Goal: Information Seeking & Learning: Learn about a topic

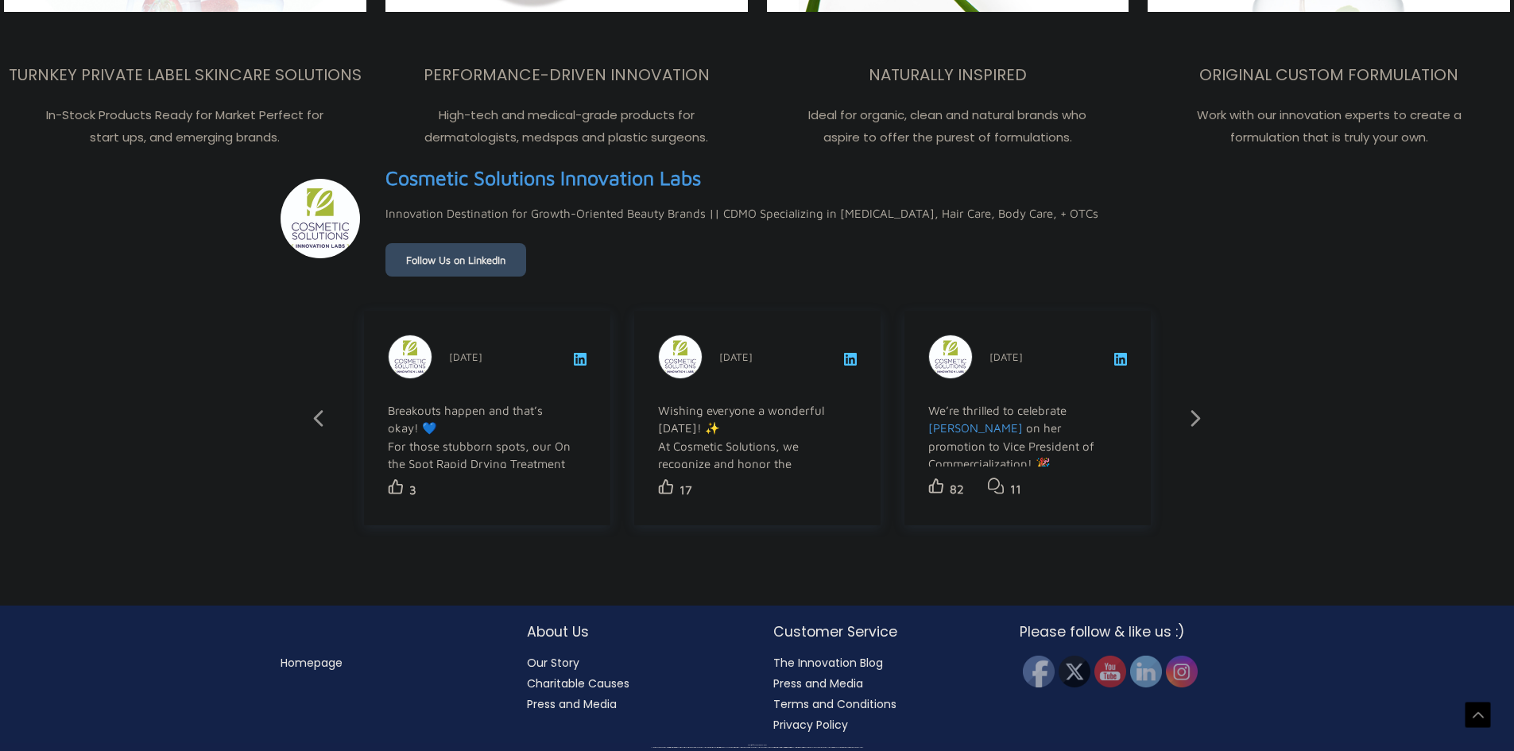
scroll to position [2818, 0]
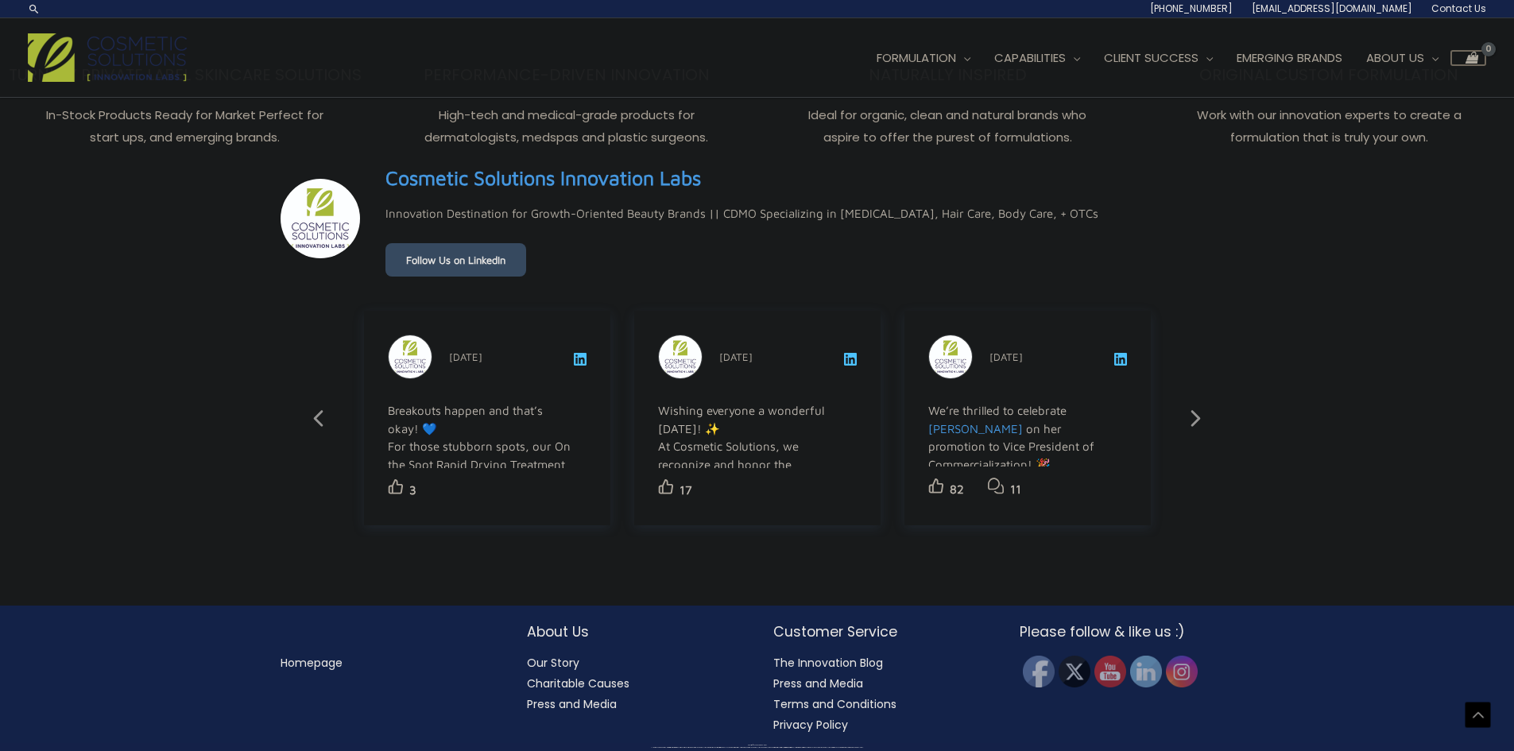
drag, startPoint x: 743, startPoint y: 462, endPoint x: 688, endPoint y: 420, distance: 69.1
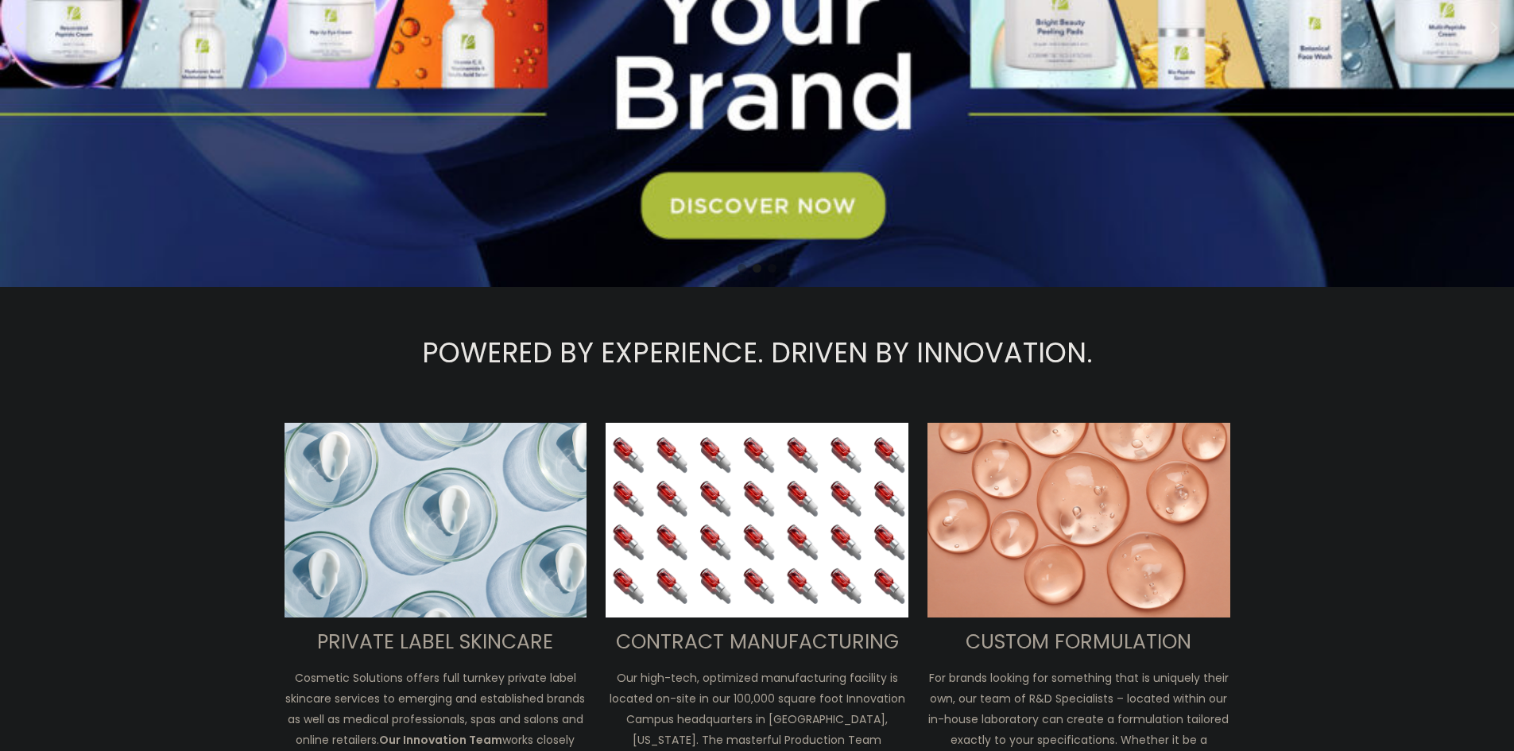
scroll to position [0, 0]
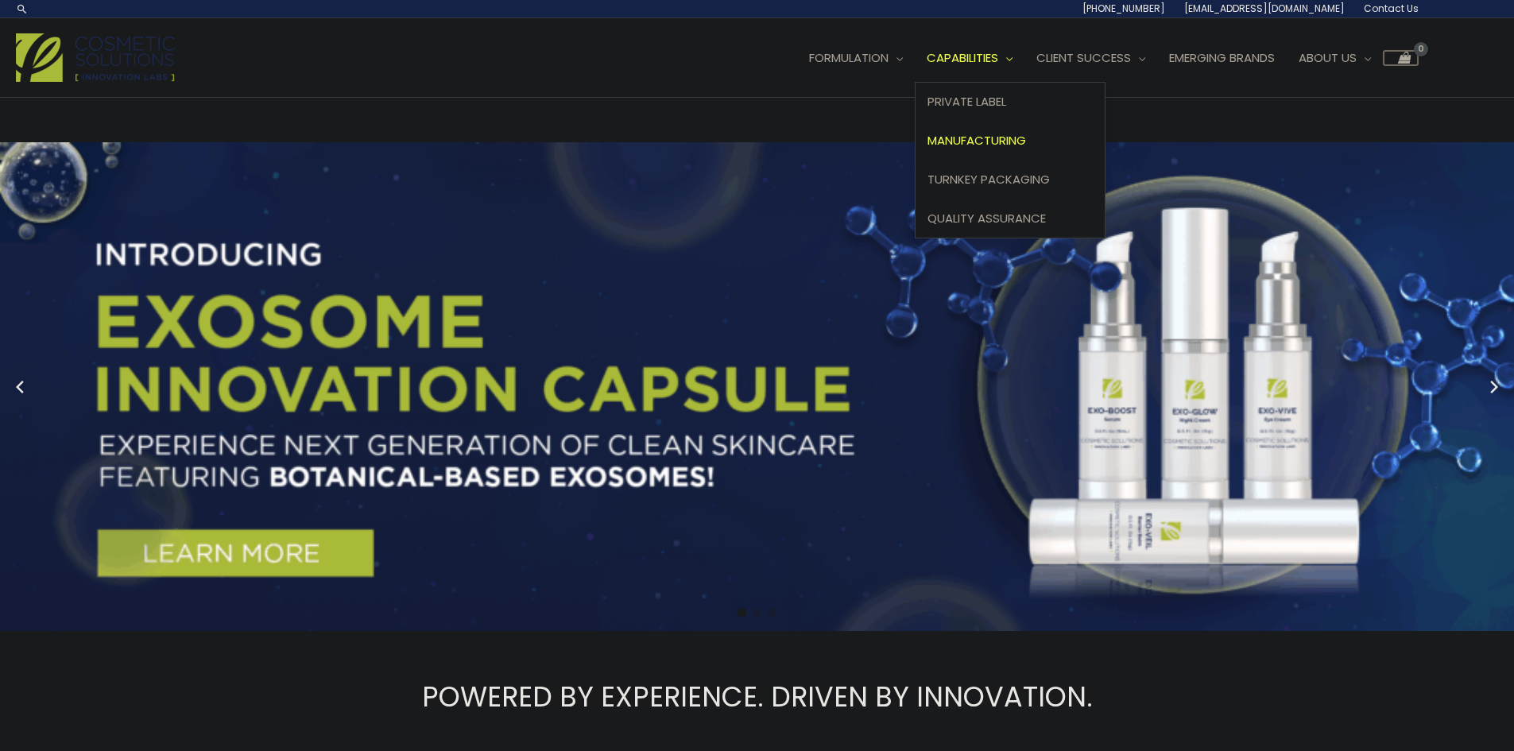
click at [994, 134] on span "Manufacturing" at bounding box center [976, 140] width 99 height 17
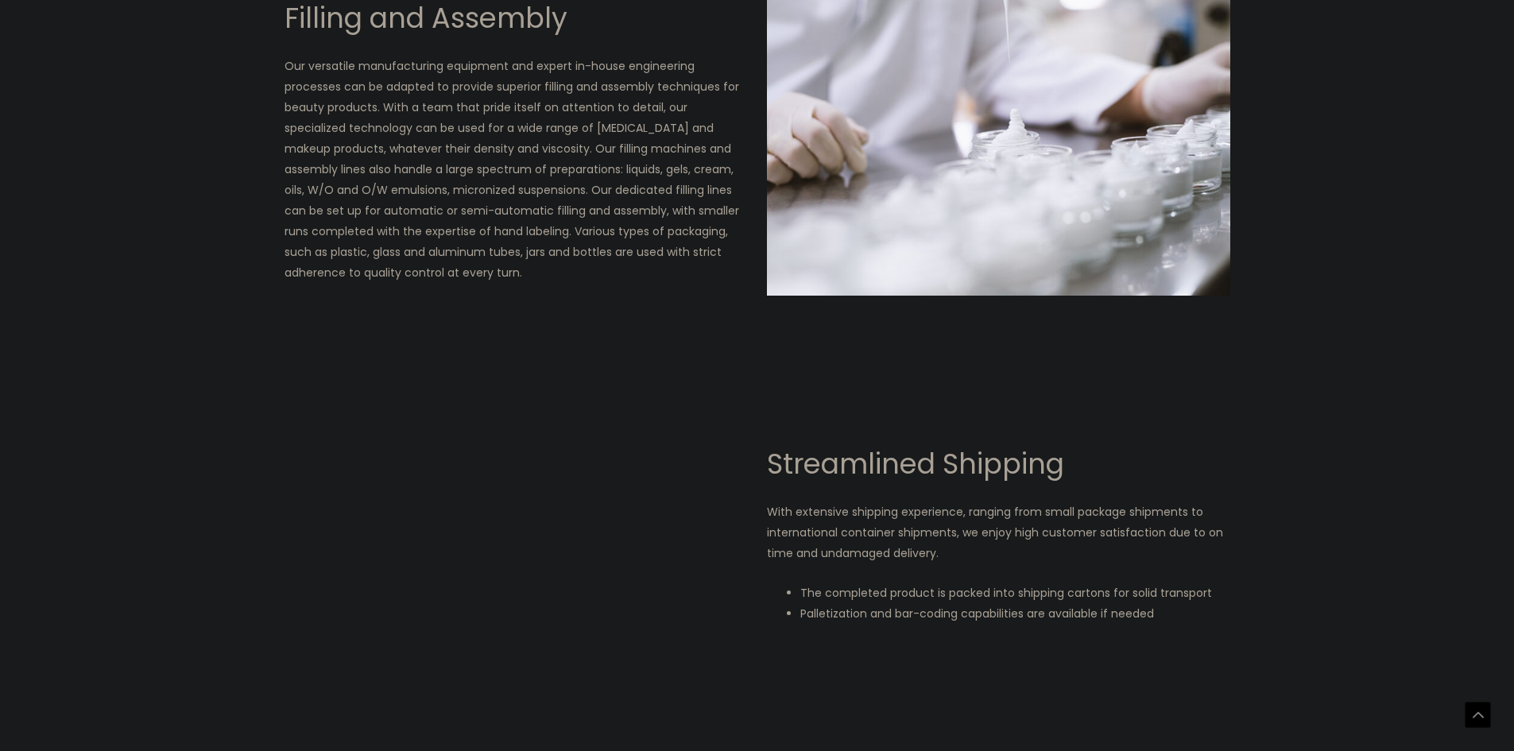
scroll to position [2643, 0]
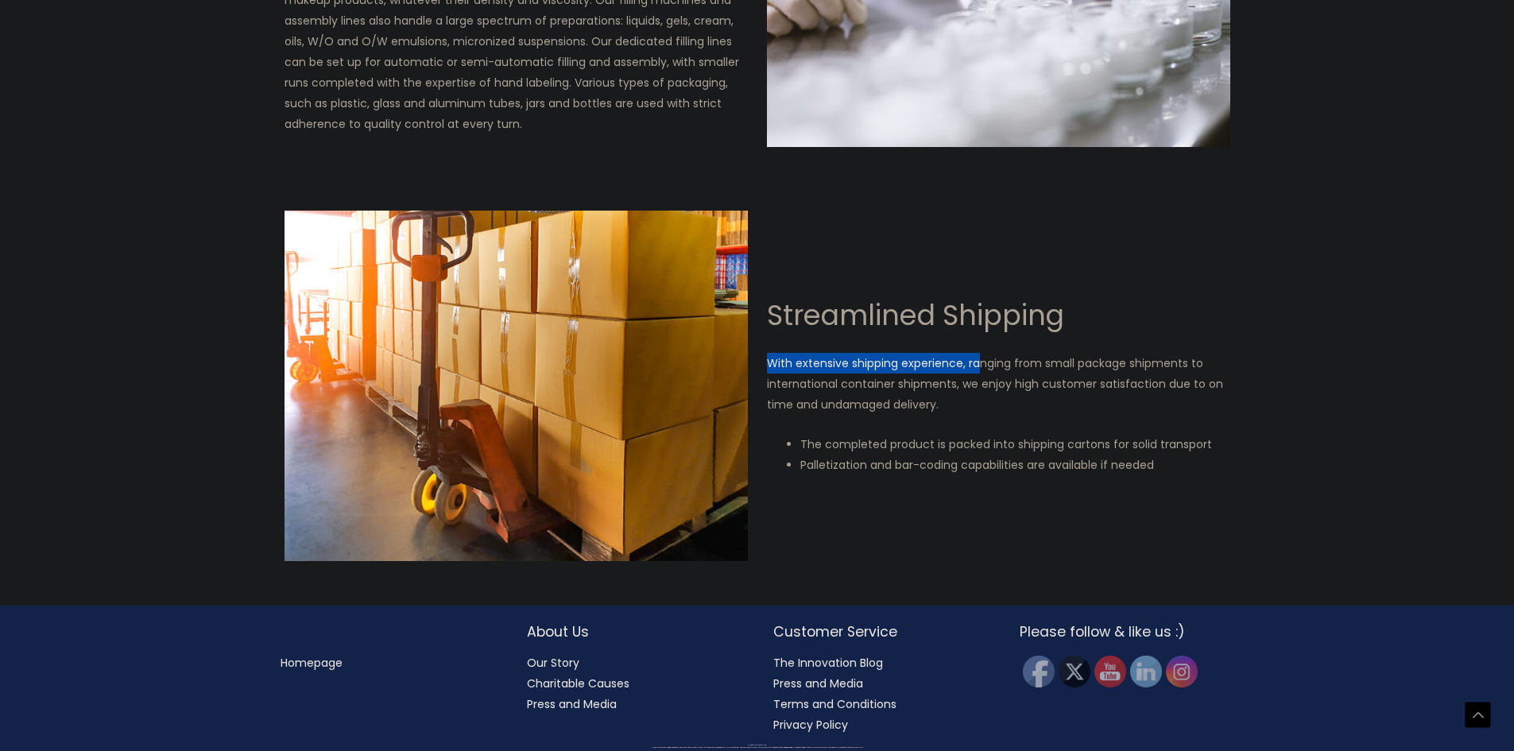
drag, startPoint x: 766, startPoint y: 362, endPoint x: 981, endPoint y: 362, distance: 215.3
click at [980, 362] on p "With extensive shipping experience, ranging from small package shipments to int…" at bounding box center [998, 384] width 463 height 62
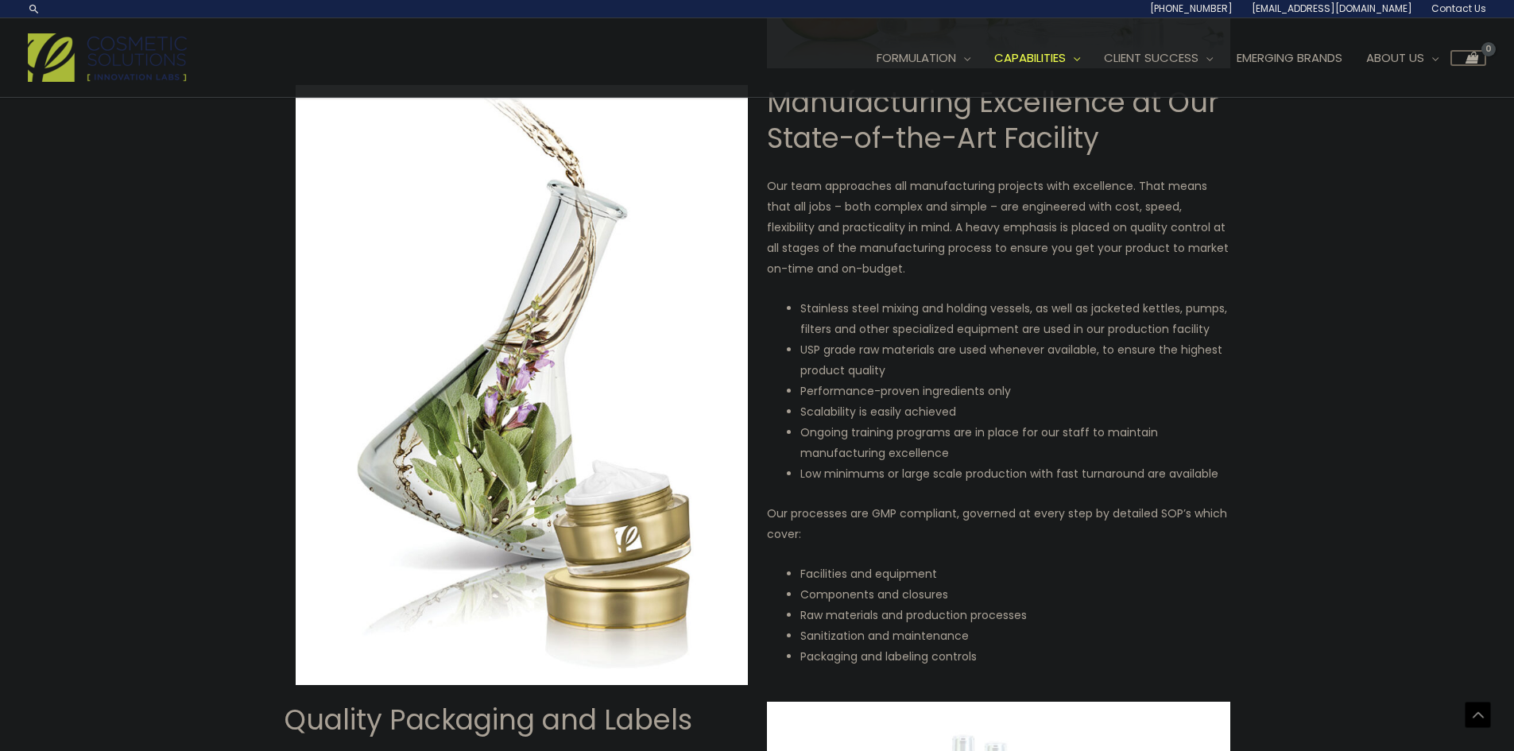
scroll to position [0, 0]
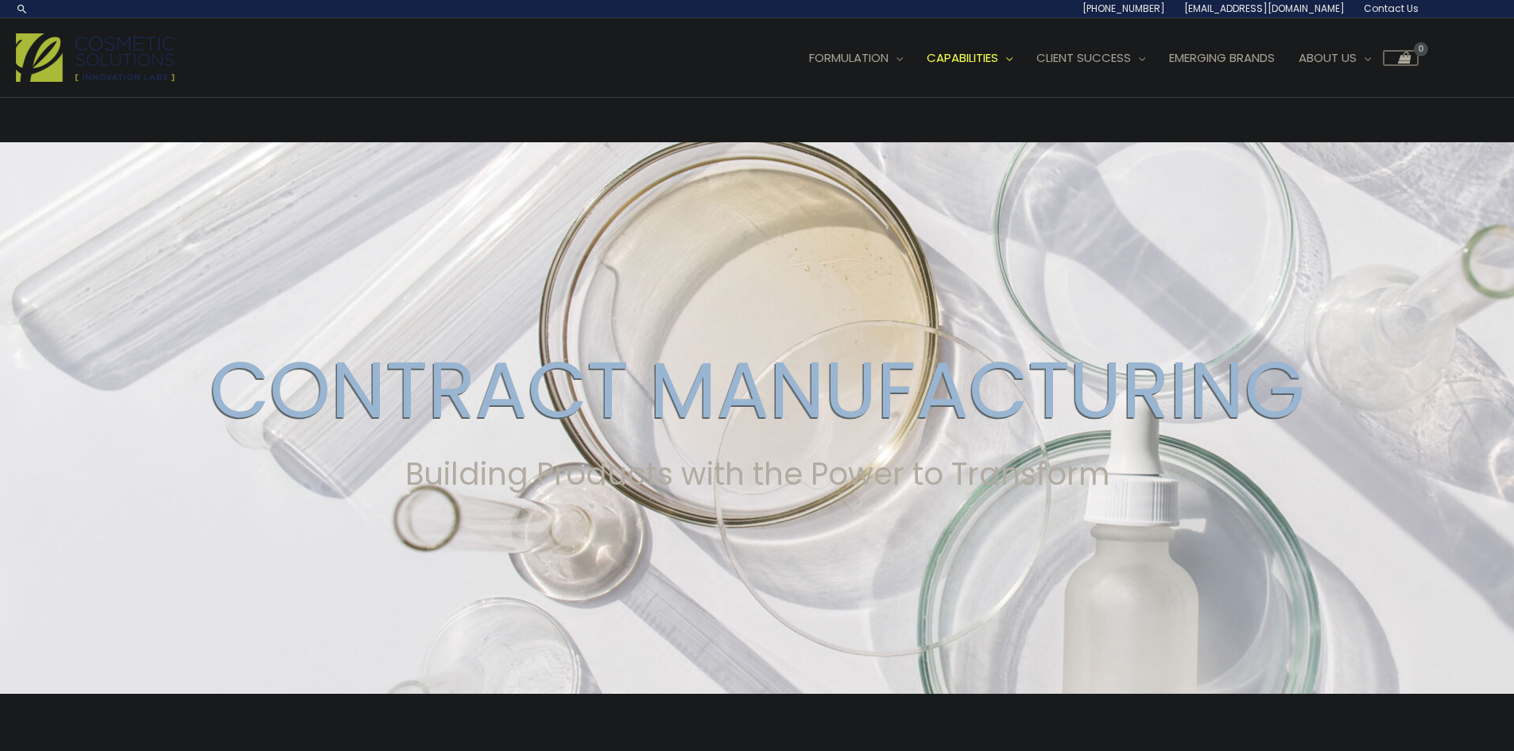
drag, startPoint x: 864, startPoint y: 295, endPoint x: 857, endPoint y: 277, distance: 18.9
